Goal: Transaction & Acquisition: Obtain resource

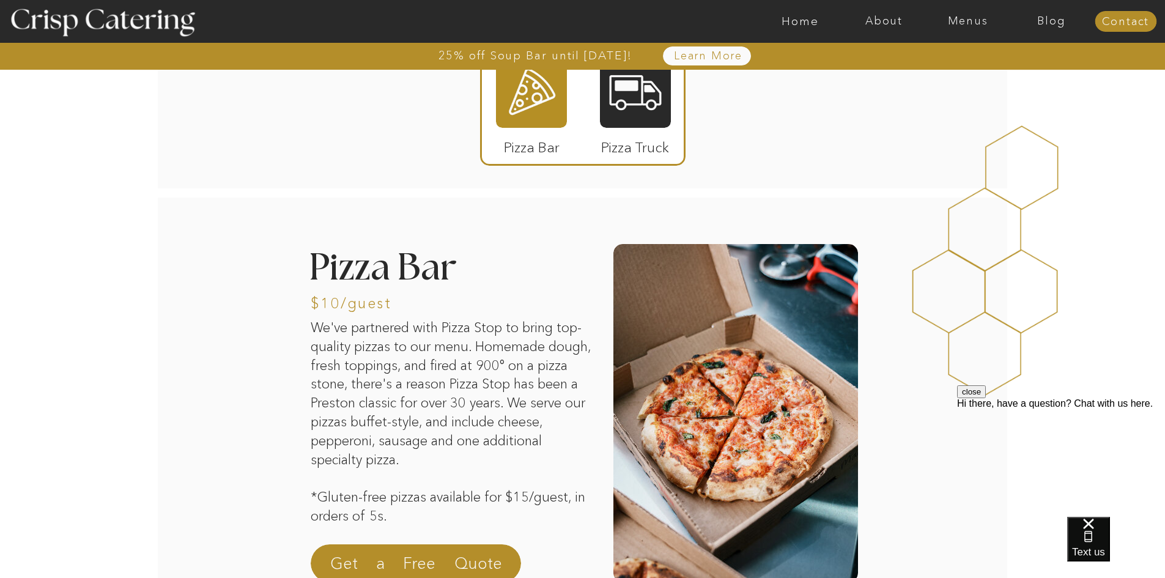
scroll to position [61, 0]
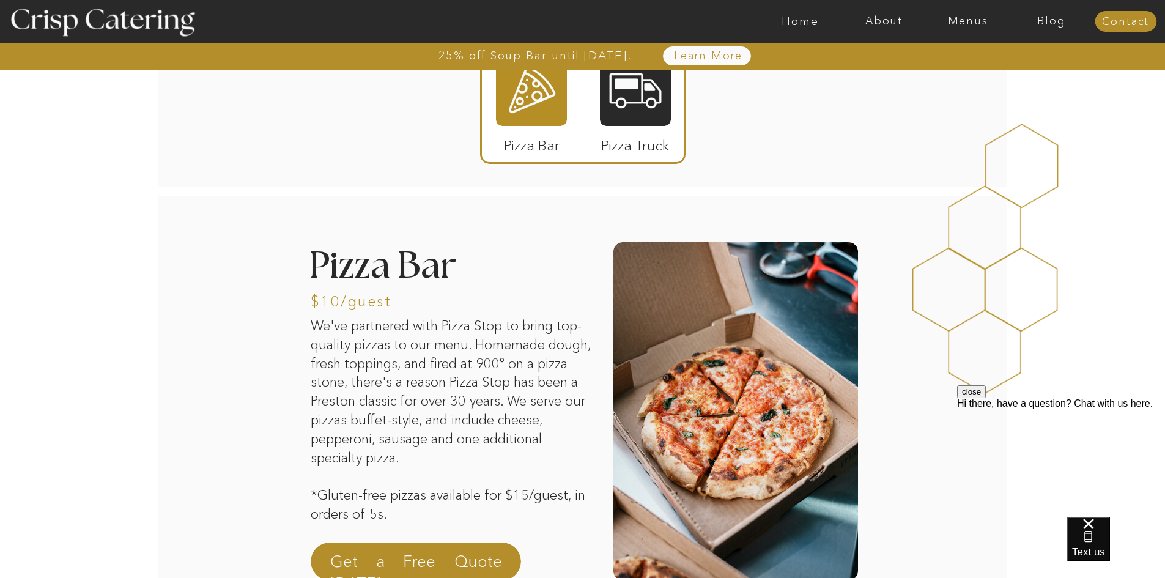
click at [633, 116] on div at bounding box center [635, 89] width 71 height 73
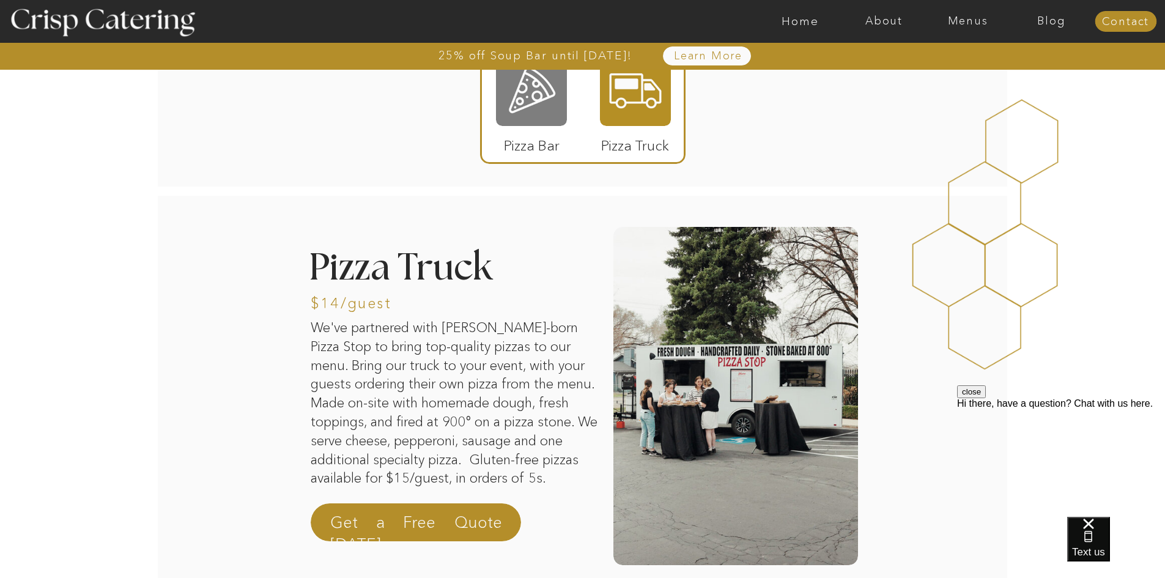
click at [544, 102] on div at bounding box center [531, 89] width 71 height 73
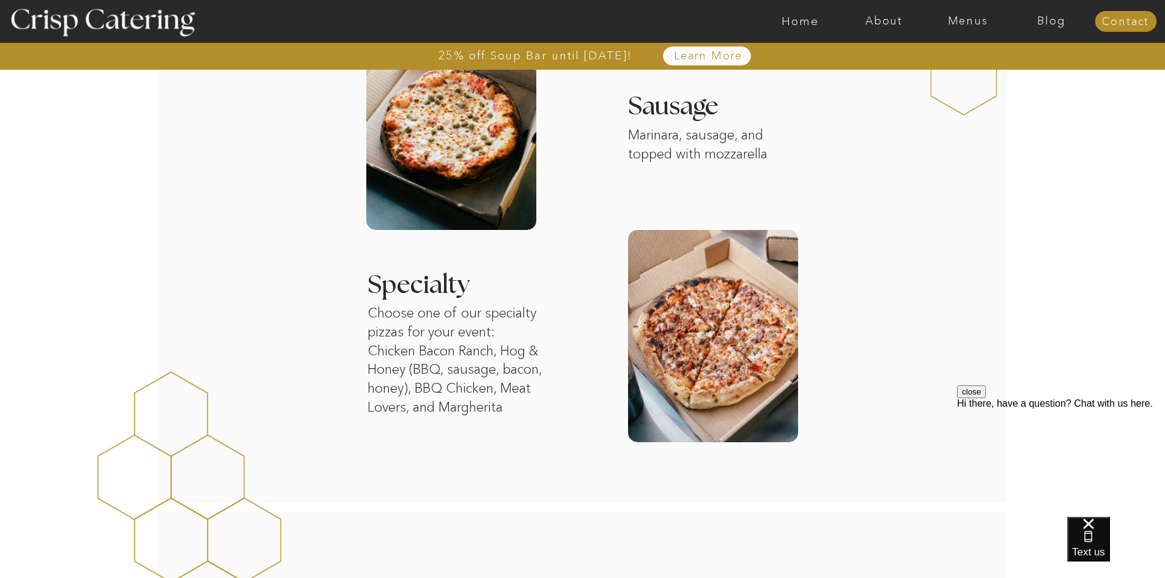
scroll to position [1101, 0]
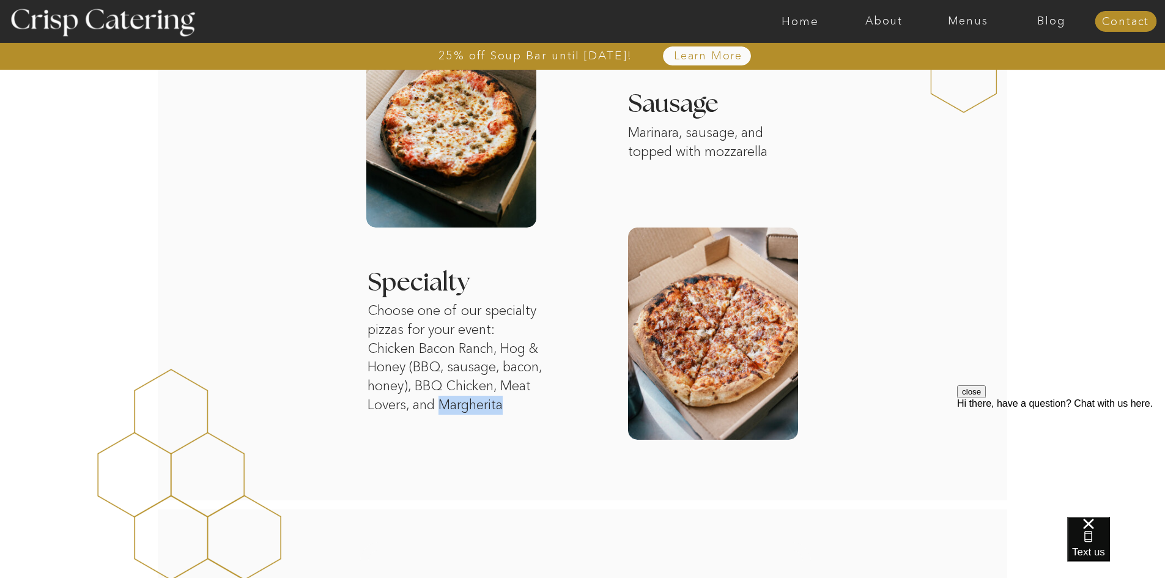
drag, startPoint x: 479, startPoint y: 403, endPoint x: 442, endPoint y: 406, distance: 37.4
click at [442, 406] on p "Choose one of our specialty pizzas for your event: Chicken Bacon Ranch, Hog & H…" at bounding box center [467, 358] width 199 height 113
click at [488, 380] on p "Choose one of our specialty pizzas for your event: Chicken Bacon Ranch, Hog & H…" at bounding box center [467, 358] width 199 height 113
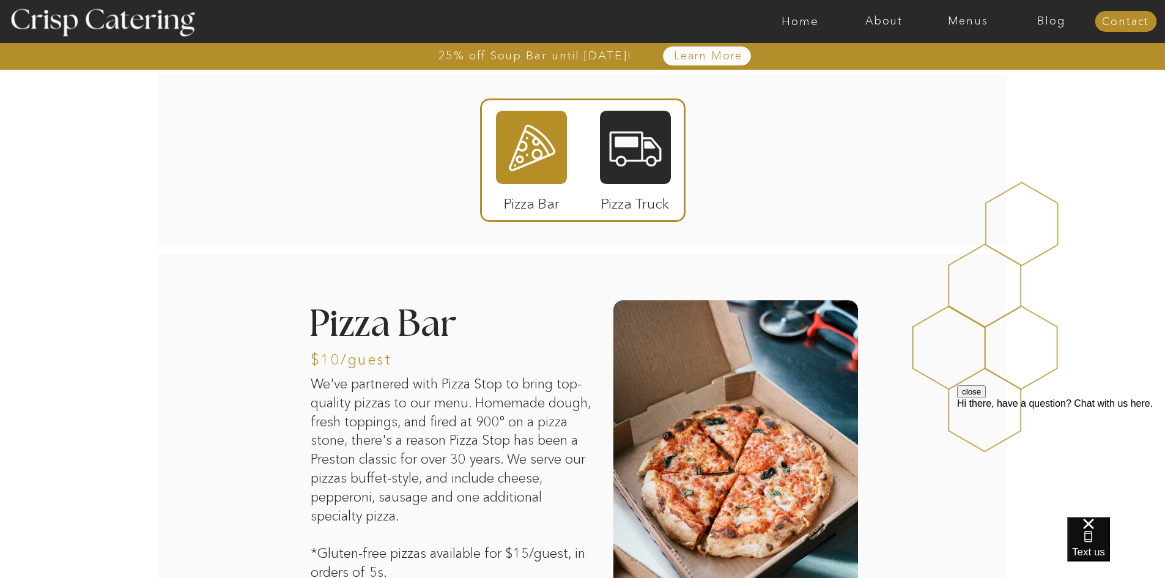
scroll to position [0, 0]
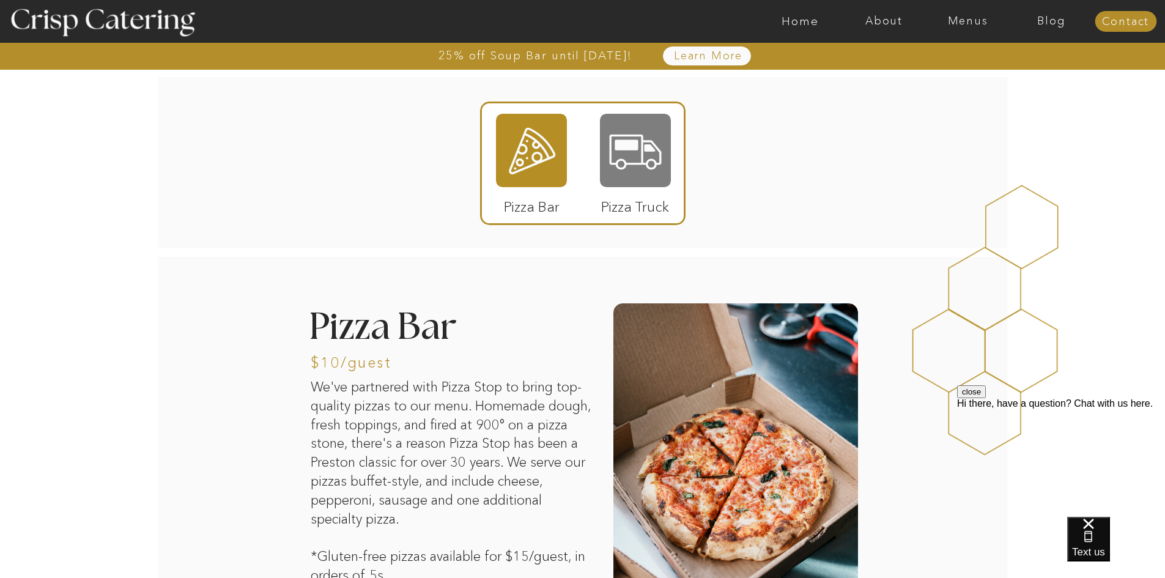
click at [615, 166] on div at bounding box center [635, 150] width 71 height 73
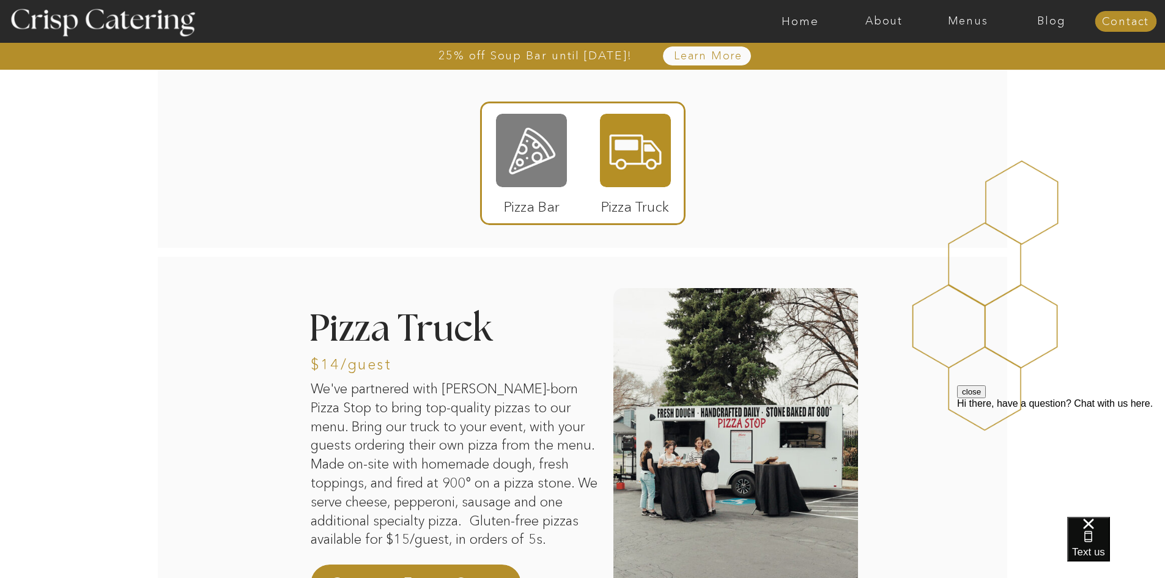
click at [523, 182] on div at bounding box center [531, 150] width 71 height 73
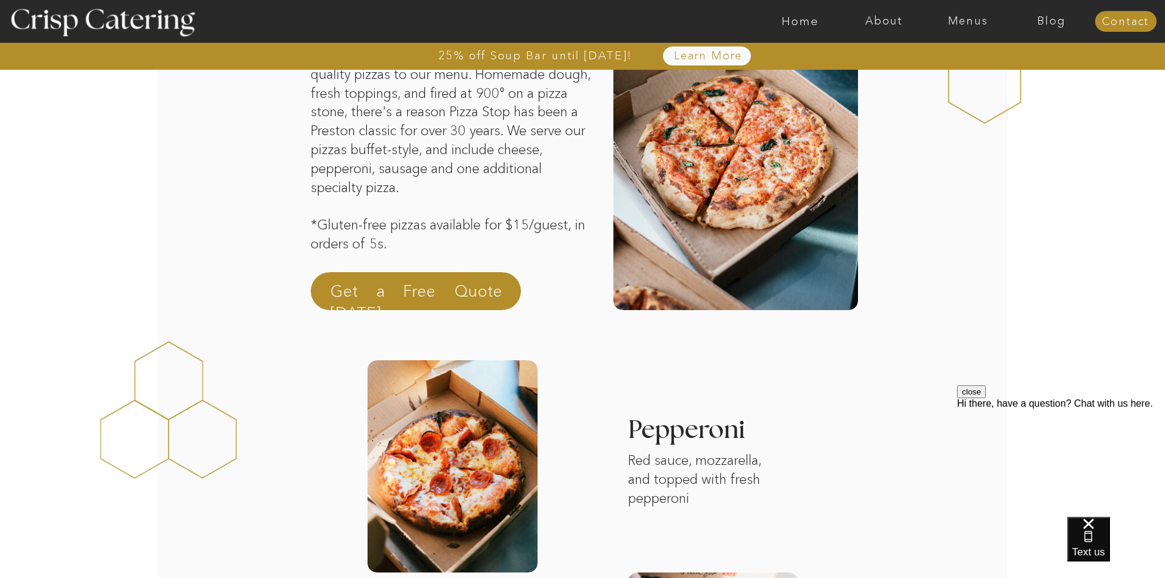
scroll to position [306, 0]
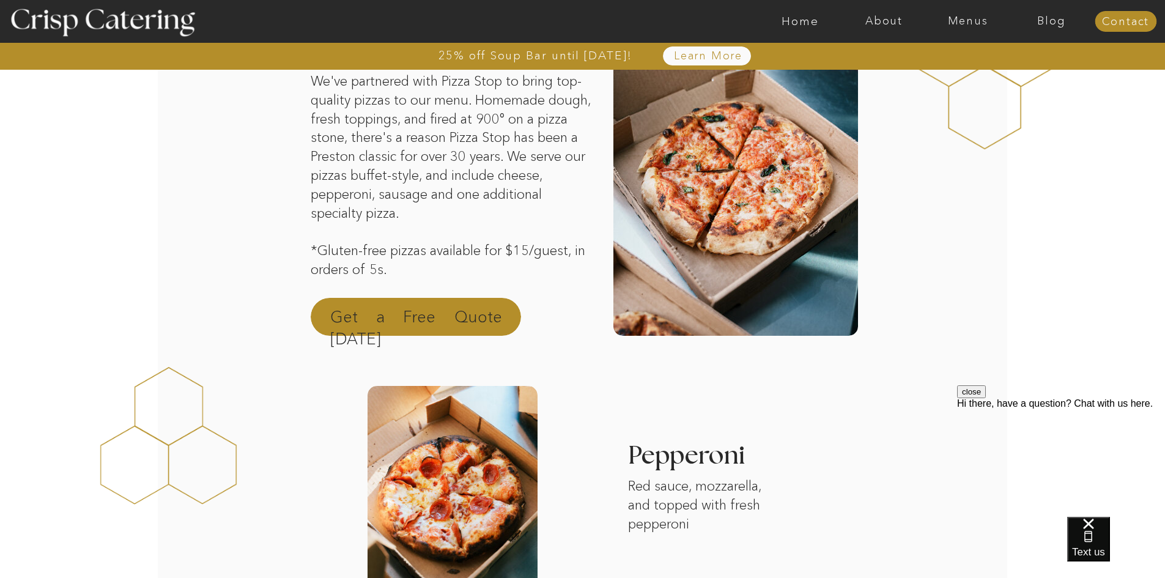
click at [465, 321] on p "Get a Free Quote [DATE]" at bounding box center [416, 320] width 172 height 29
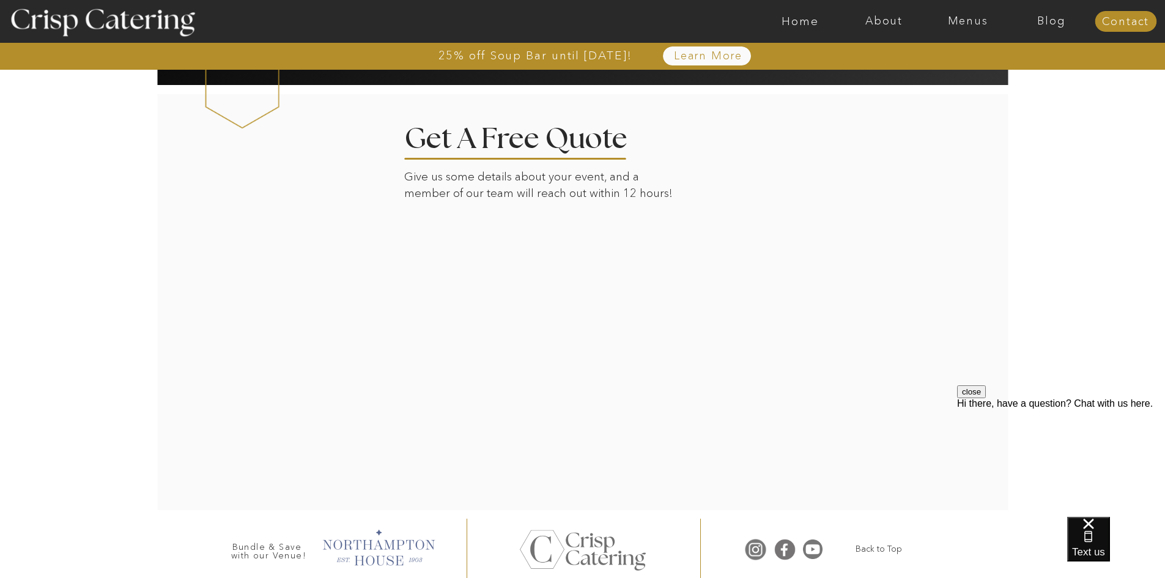
scroll to position [2662, 0]
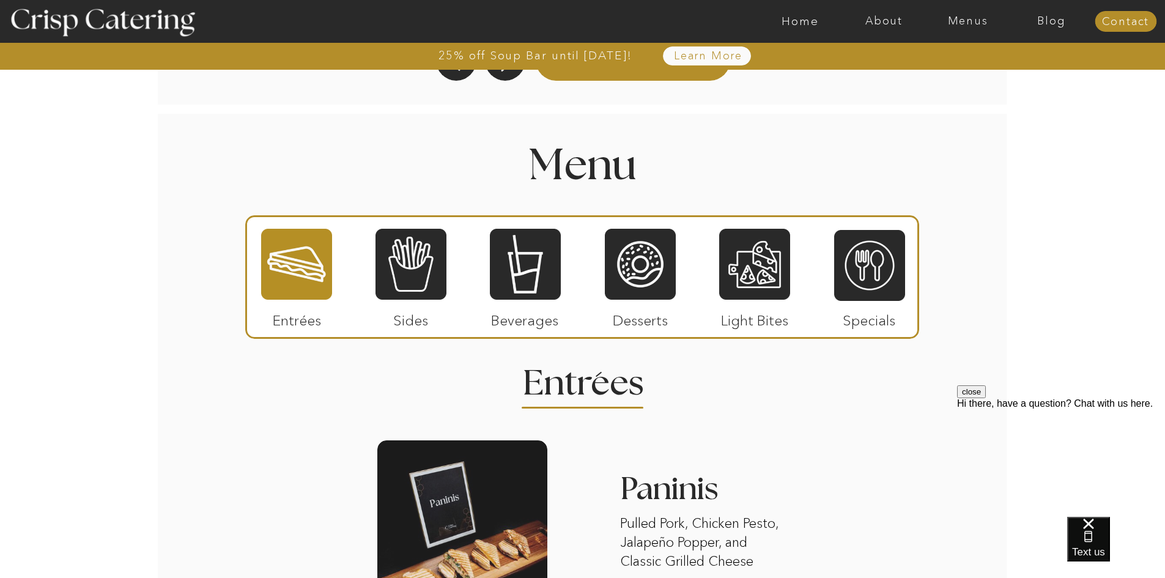
scroll to position [1346, 0]
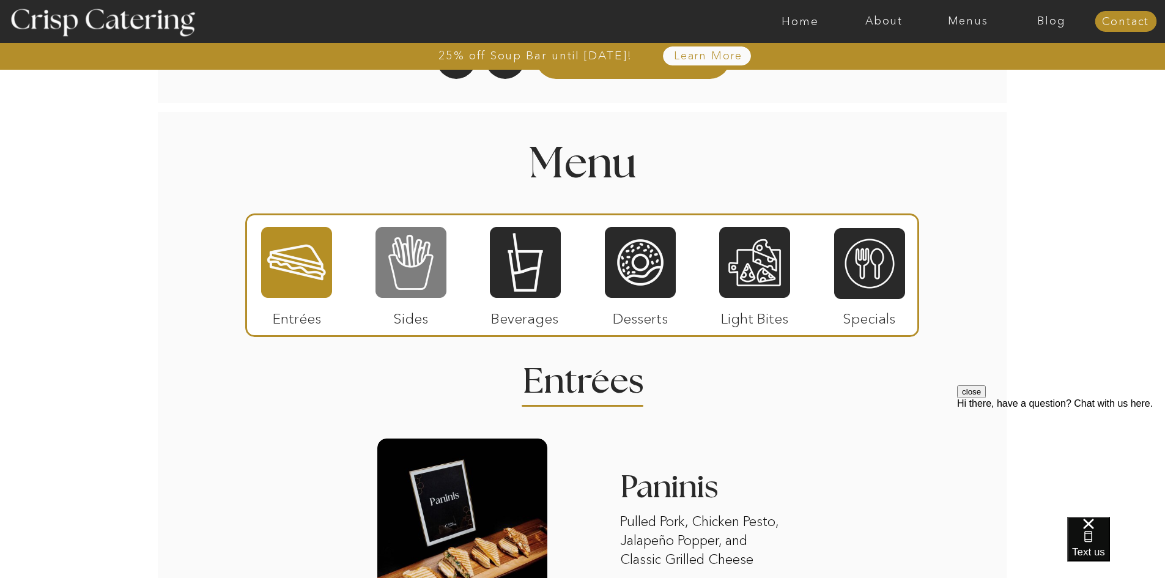
click at [420, 283] on div at bounding box center [411, 262] width 71 height 73
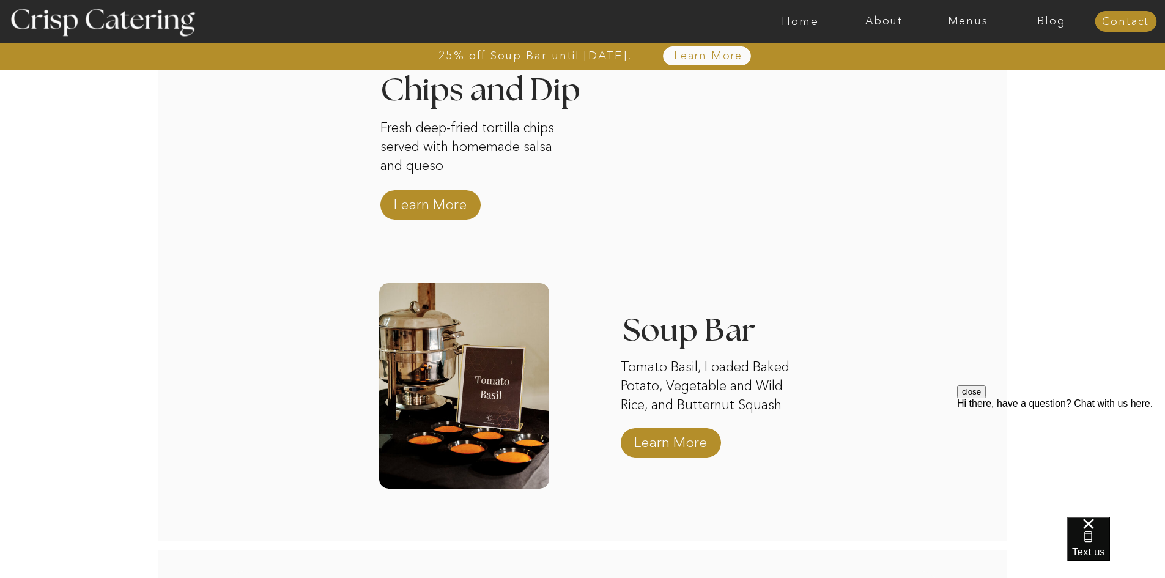
scroll to position [2263, 0]
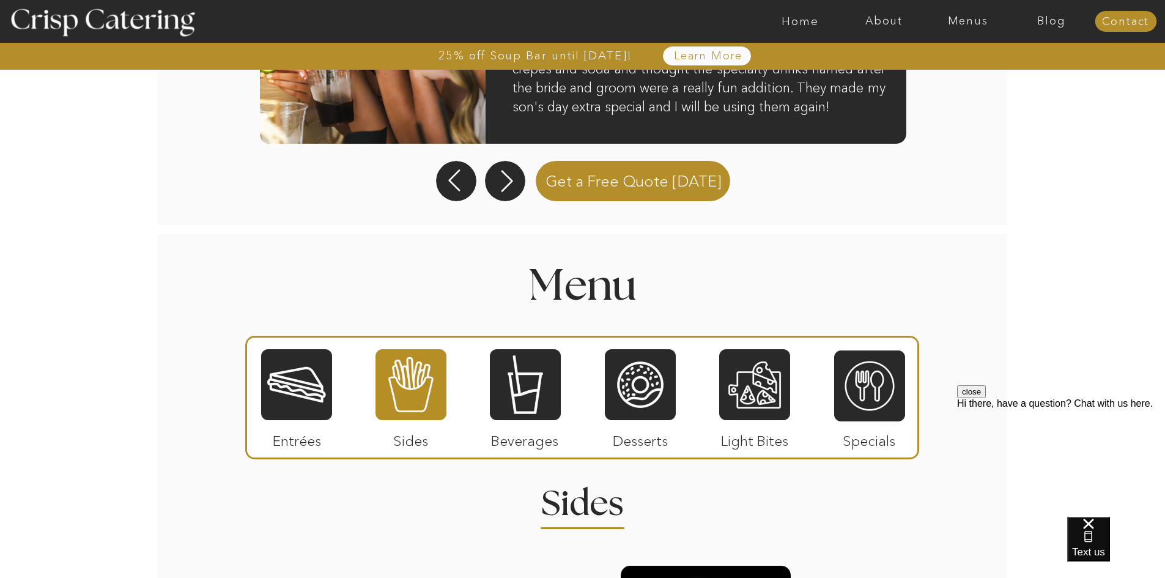
click at [314, 394] on div at bounding box center [296, 384] width 71 height 73
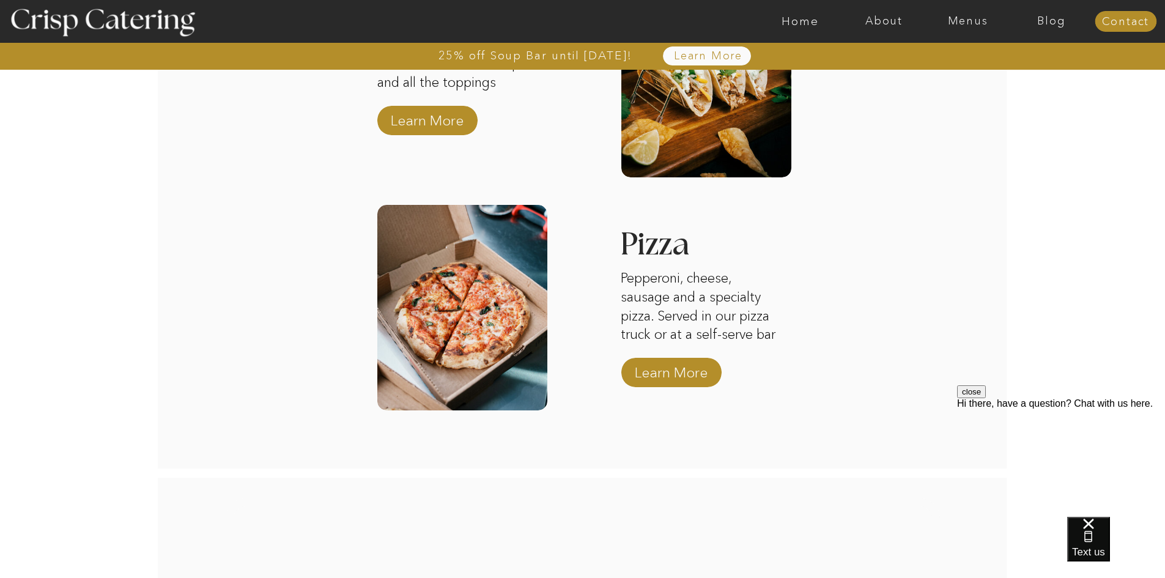
scroll to position [2079, 0]
